Goal: Information Seeking & Learning: Learn about a topic

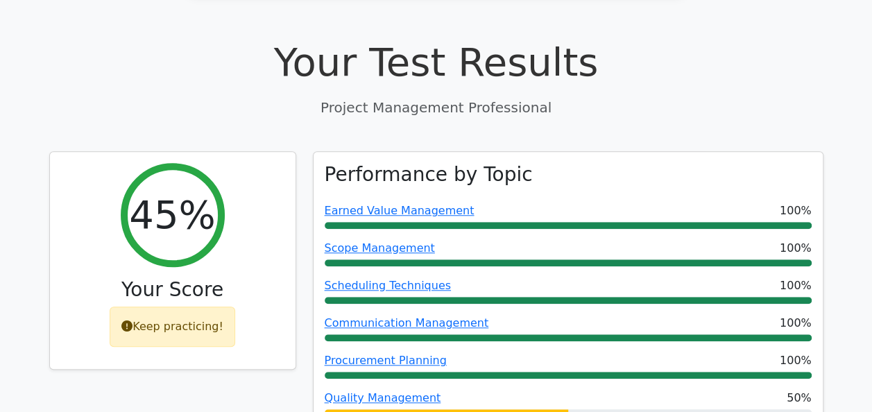
drag, startPoint x: 0, startPoint y: 0, endPoint x: 440, endPoint y: 133, distance: 460.2
click at [440, 204] on link "Earned Value Management" at bounding box center [400, 210] width 150 height 13
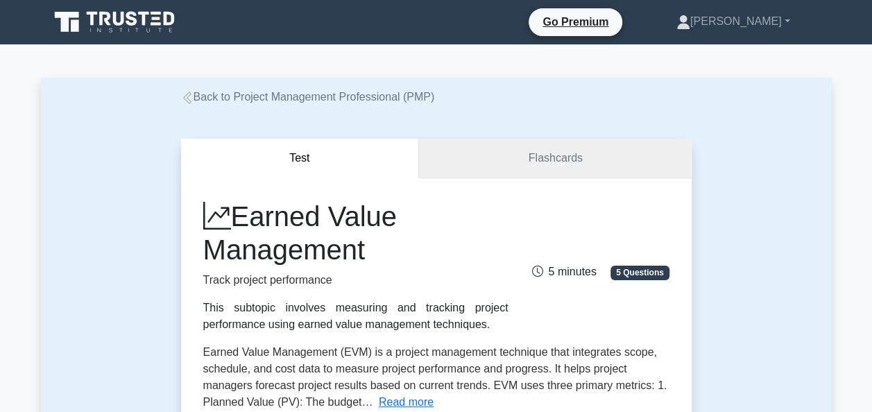
click at [431, 148] on link "Flashcards" at bounding box center [555, 159] width 272 height 40
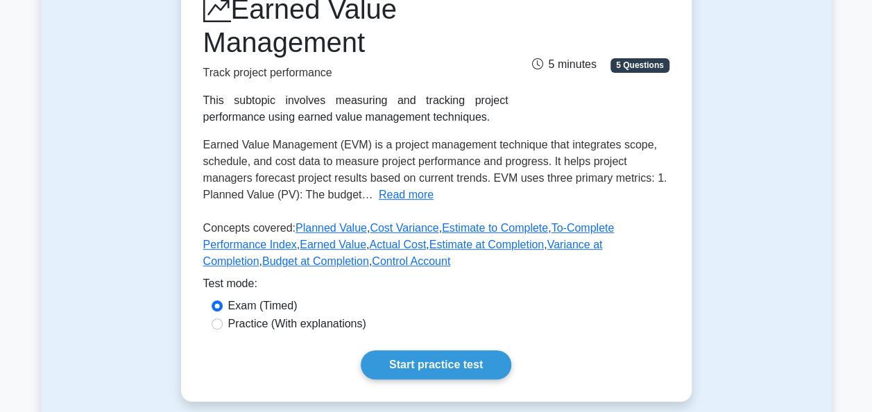
scroll to position [215, 0]
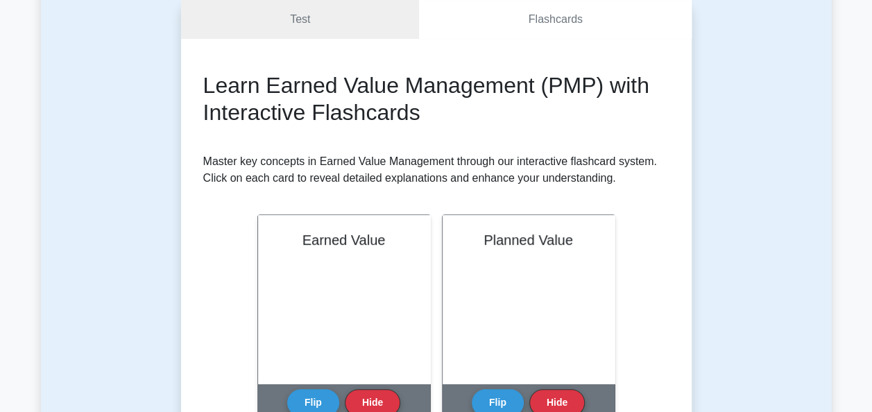
scroll to position [140, 0]
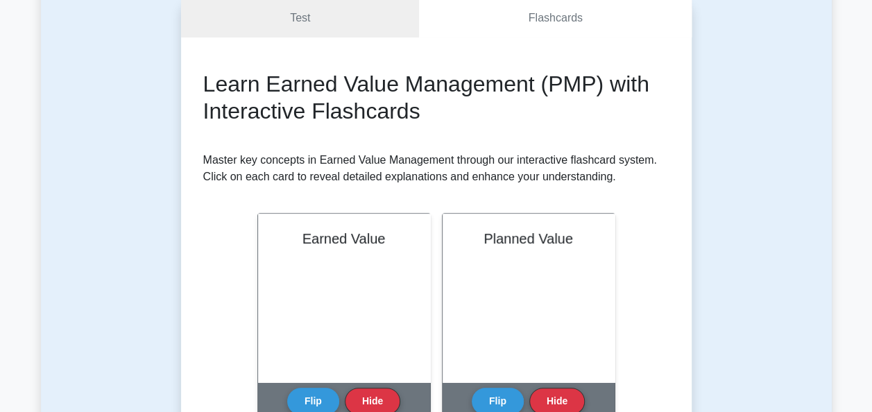
click at [310, 405] on button "Flip" at bounding box center [313, 401] width 52 height 27
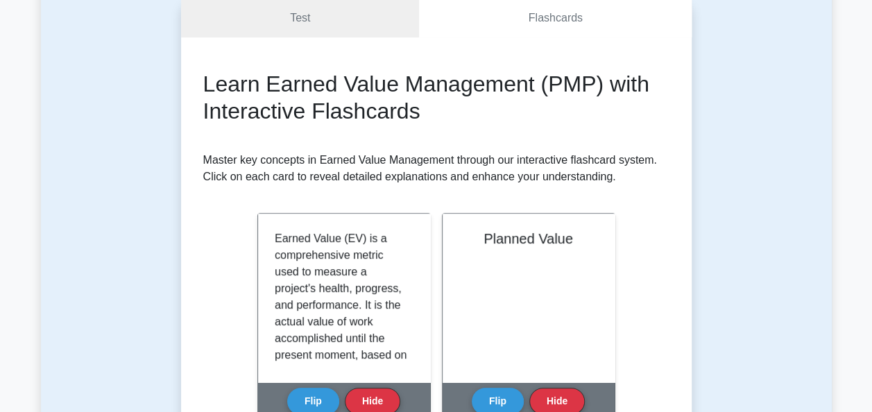
click at [385, 318] on p "Earned Value (EV) is a comprehensive metric used to measure a project's health,…" at bounding box center [341, 405] width 133 height 350
click at [370, 394] on button "Hide" at bounding box center [372, 401] width 55 height 27
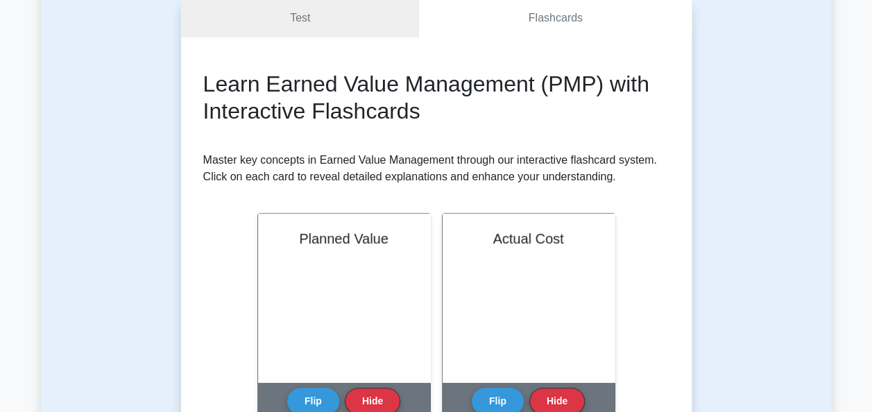
click at [302, 391] on button "Flip" at bounding box center [313, 401] width 52 height 27
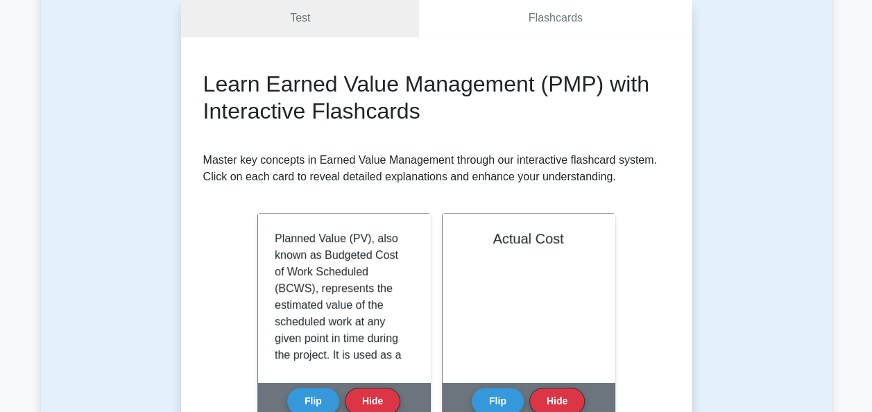
click at [500, 388] on button "Flip" at bounding box center [498, 401] width 52 height 27
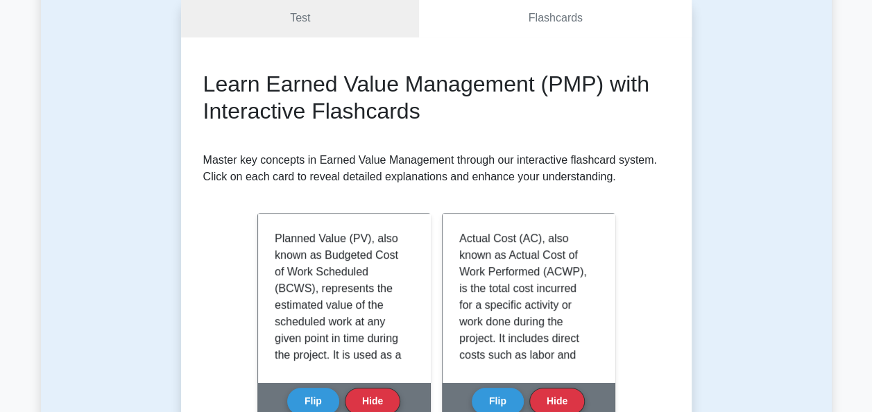
click at [502, 400] on button "Flip" at bounding box center [498, 401] width 52 height 27
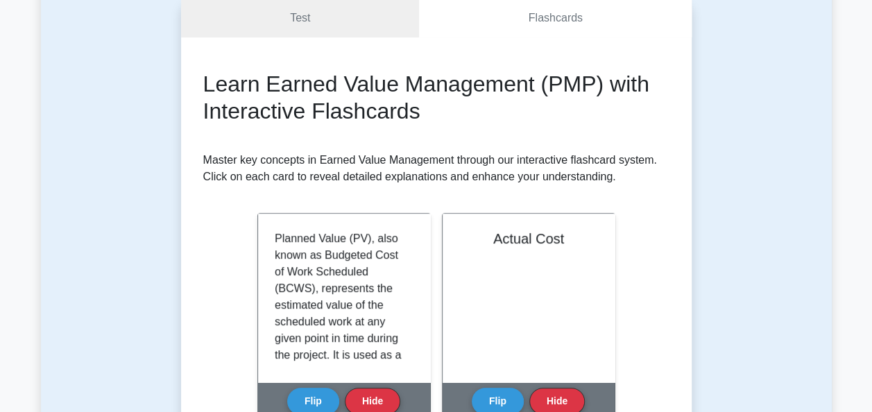
click at [565, 388] on button "Hide" at bounding box center [556, 401] width 55 height 27
click at [499, 396] on button "Flip" at bounding box center [498, 401] width 52 height 27
